Goal: Find specific page/section: Find specific page/section

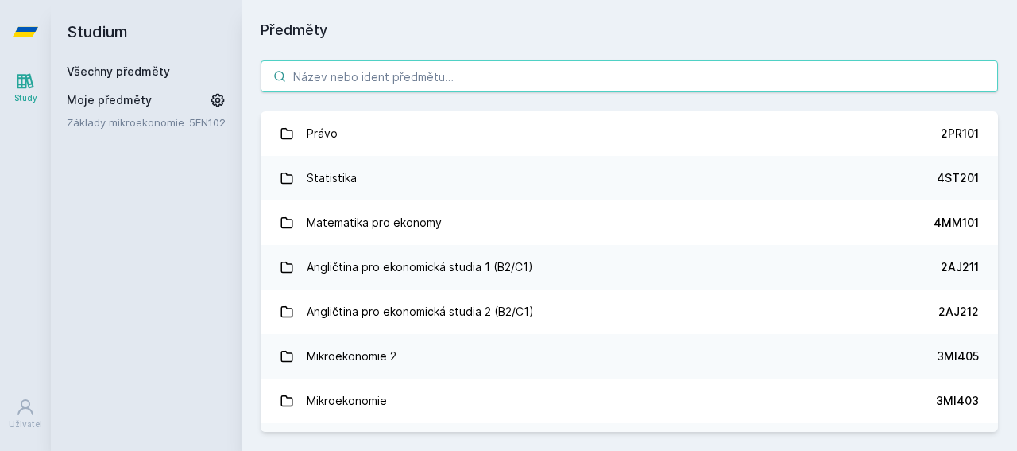
click at [419, 72] on input "search" at bounding box center [629, 76] width 737 height 32
paste input "2RO161"
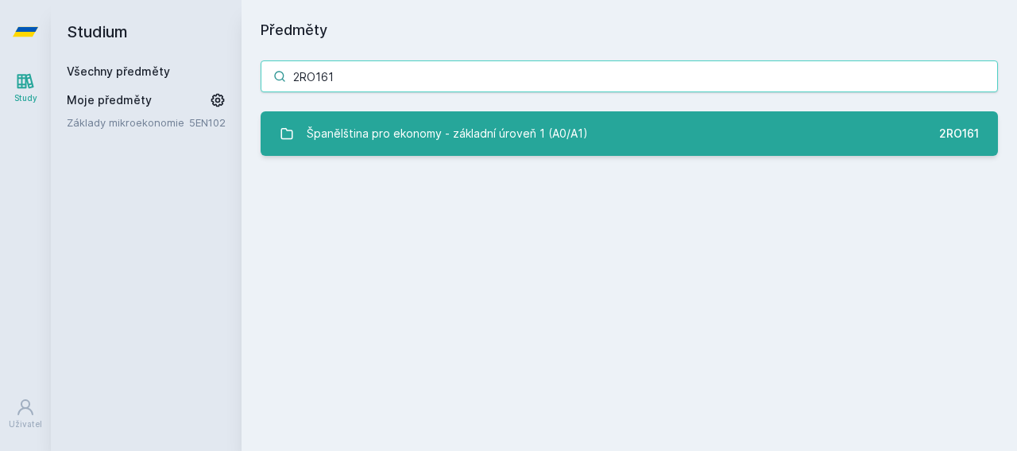
type input "2RO161"
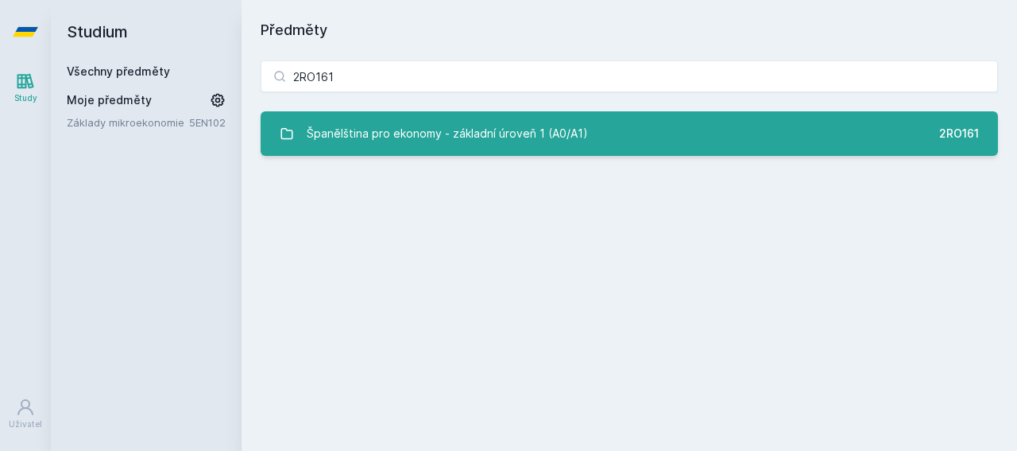
click at [387, 126] on div "Španělština pro ekonomy - základní úroveň 1 (A0/A1)" at bounding box center [447, 134] width 281 height 32
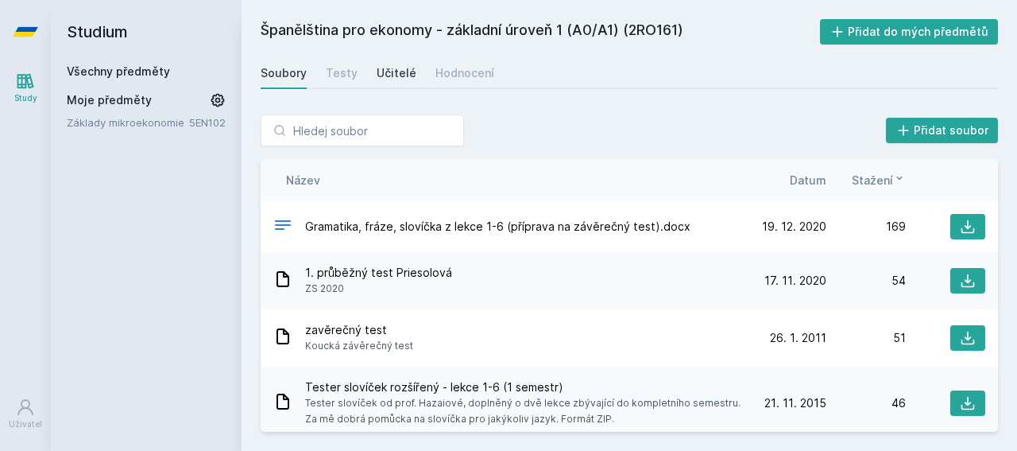
click at [377, 71] on div "Učitelé" at bounding box center [397, 73] width 40 height 16
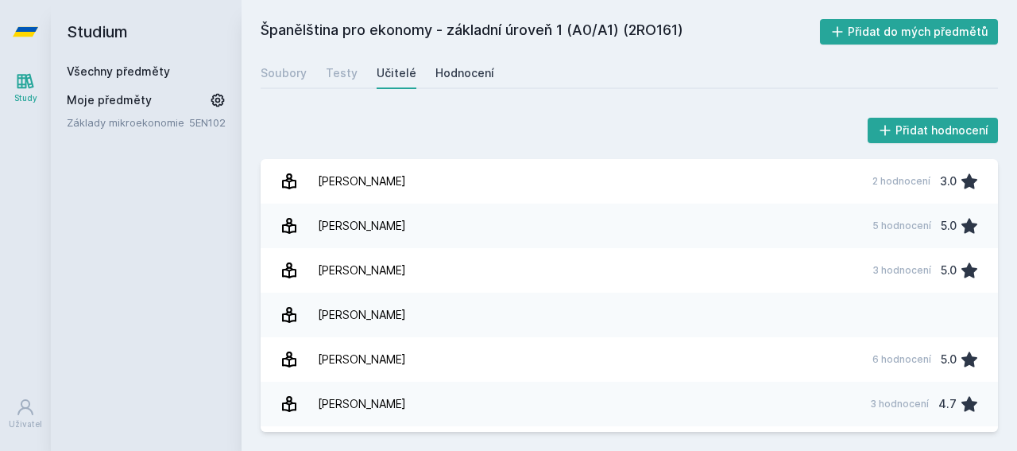
click at [478, 79] on div "Hodnocení" at bounding box center [464, 73] width 59 height 16
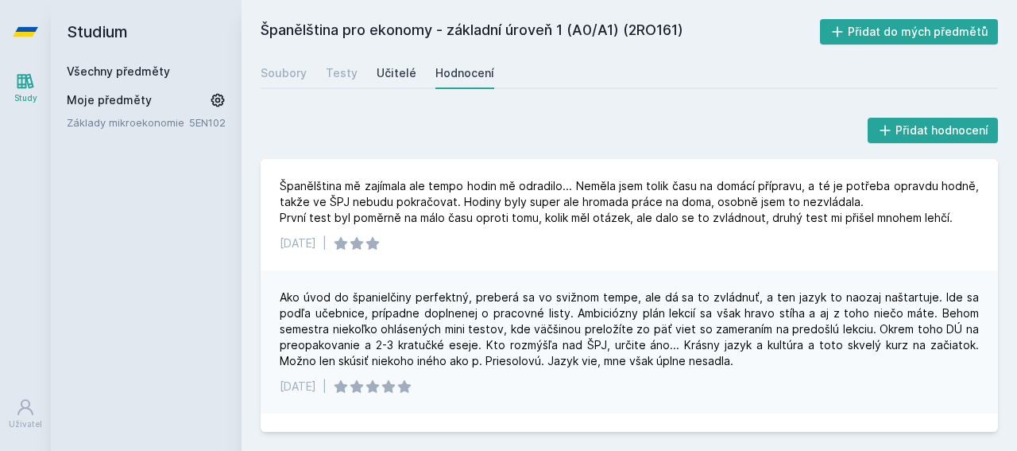
click at [398, 69] on div "Učitelé" at bounding box center [397, 73] width 40 height 16
